Goal: Navigation & Orientation: Find specific page/section

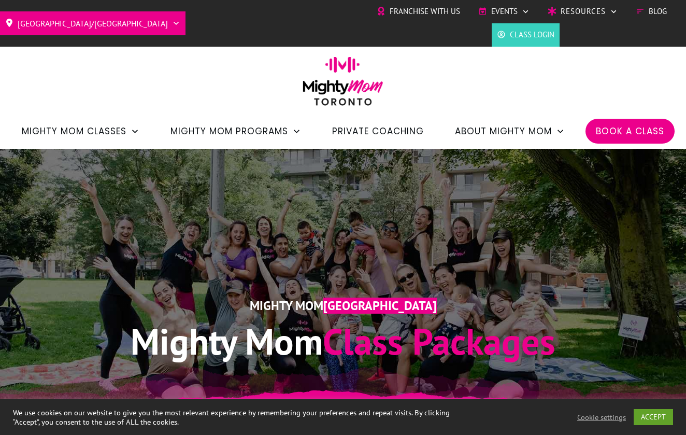
click at [509, 41] on link "Class Login" at bounding box center [525, 35] width 57 height 16
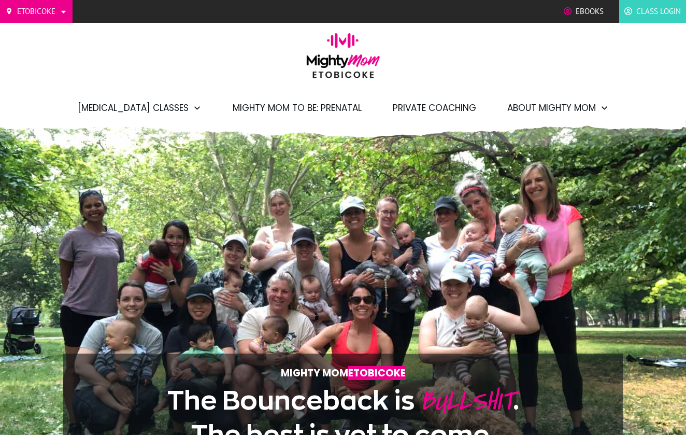
click at [645, 17] on span "Class Login" at bounding box center [658, 12] width 45 height 16
click at [646, 10] on span "Class Login" at bounding box center [658, 12] width 45 height 16
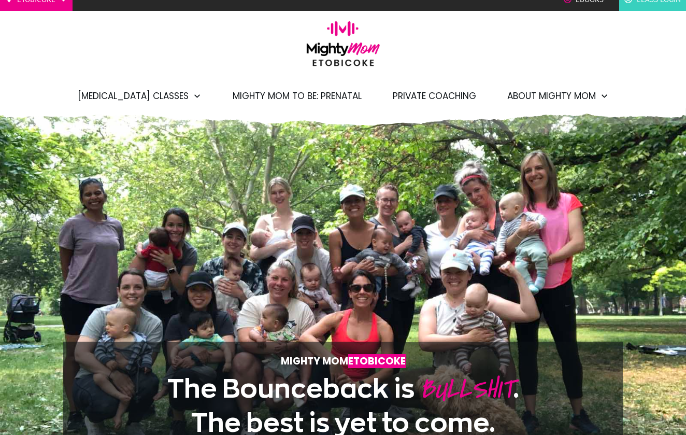
scroll to position [12, 0]
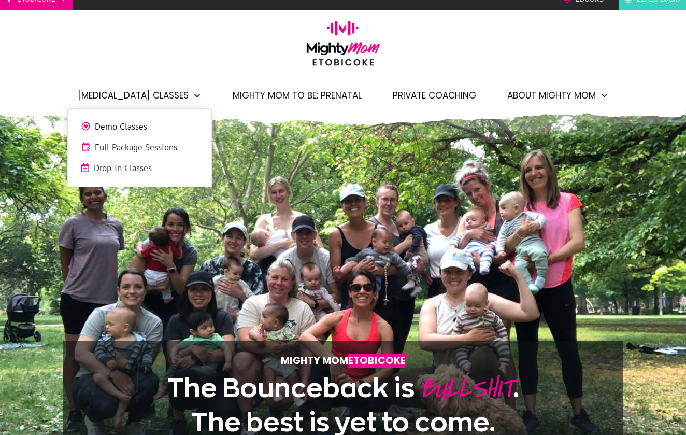
click at [152, 148] on span "Full Package Sessions" at bounding box center [147, 147] width 104 height 13
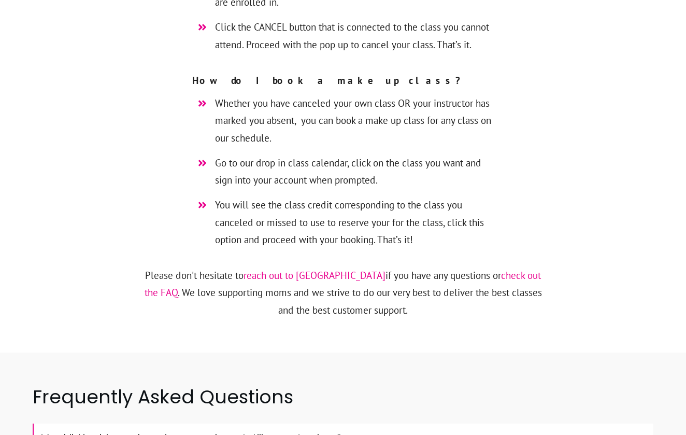
scroll to position [4215, 0]
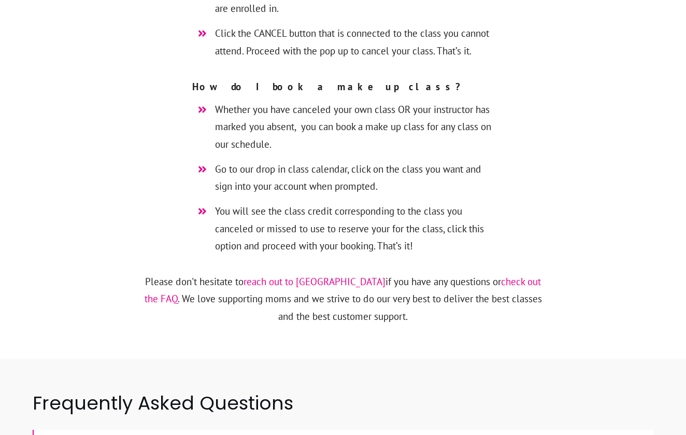
click at [279, 275] on link "reach out to us" at bounding box center [314, 281] width 142 height 12
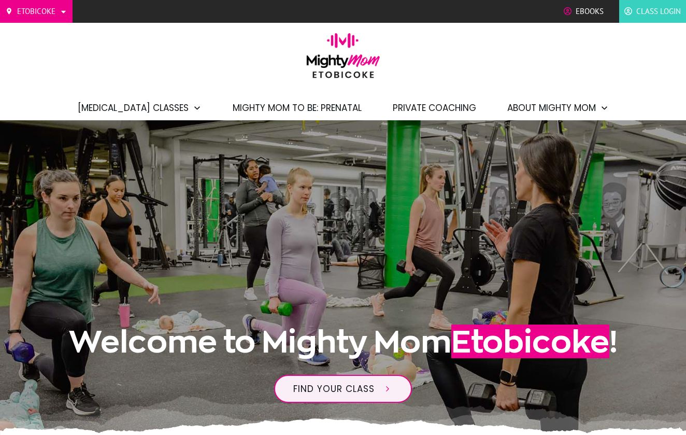
scroll to position [0, 0]
click at [448, 107] on span "Private Coaching" at bounding box center [434, 108] width 83 height 18
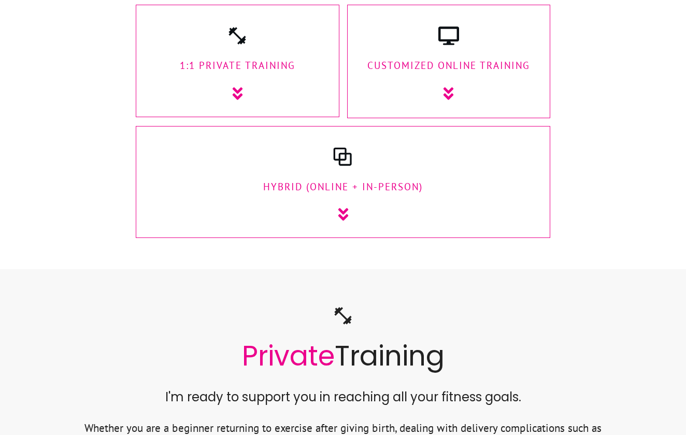
scroll to position [1261, 0]
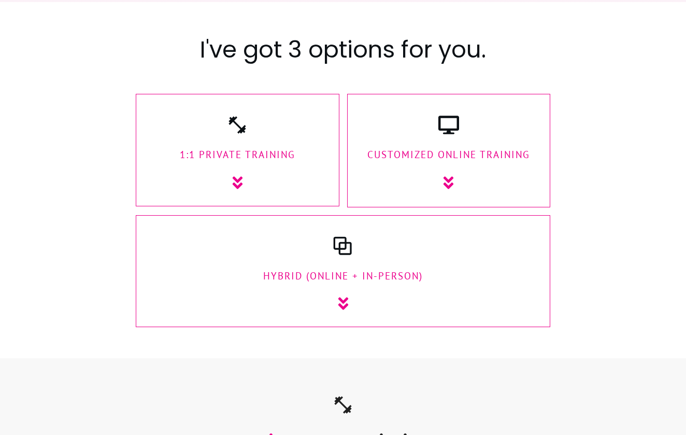
click at [404, 236] on div "HyBrid (Online + In-Person)" at bounding box center [343, 274] width 394 height 76
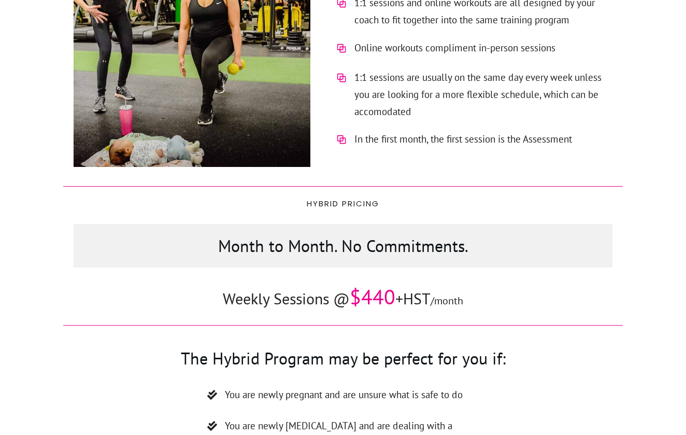
scroll to position [5779, 0]
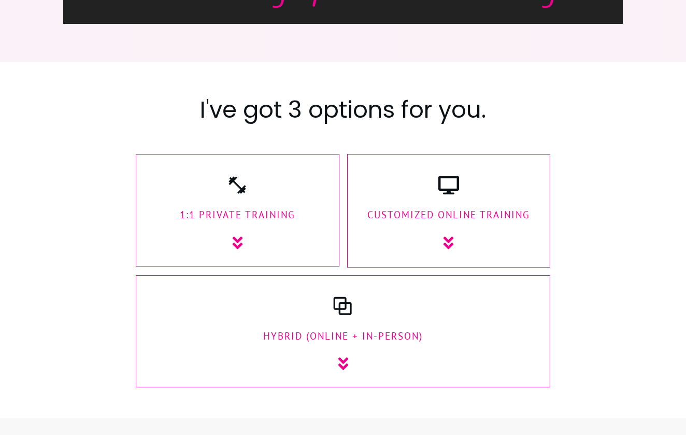
click at [429, 200] on div "CUstomized Online Training" at bounding box center [448, 213] width 193 height 76
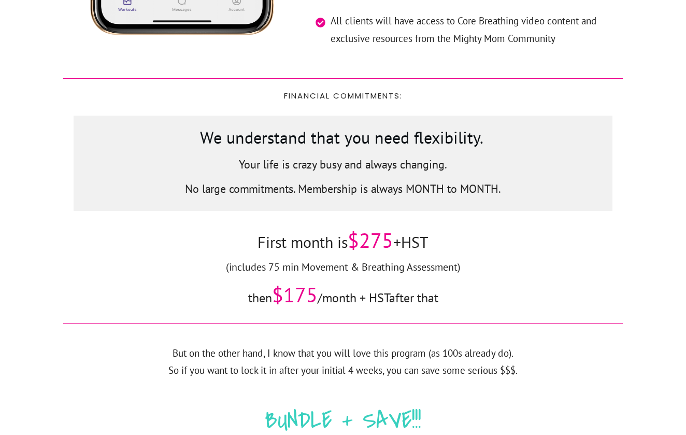
scroll to position [3549, 0]
